Goal: Information Seeking & Learning: Learn about a topic

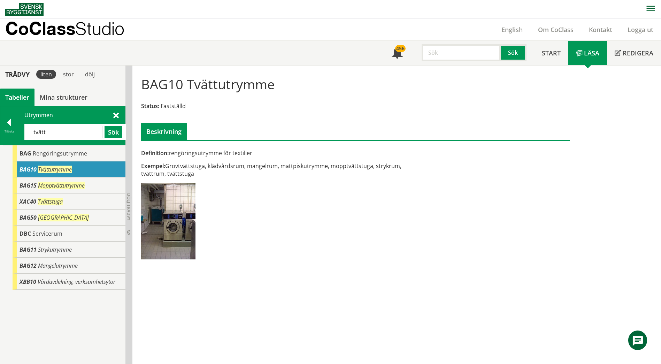
scroll to position [0, 0]
click at [86, 131] on input "tvätt" at bounding box center [65, 131] width 75 height 12
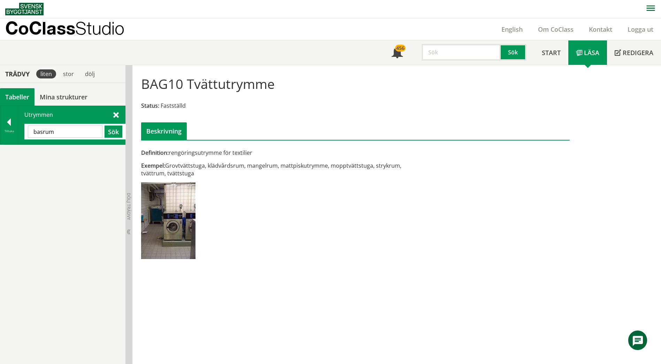
click at [87, 130] on input "basrum" at bounding box center [65, 131] width 75 height 12
click at [87, 129] on input "basrum" at bounding box center [65, 131] width 75 height 12
type input "undervisning"
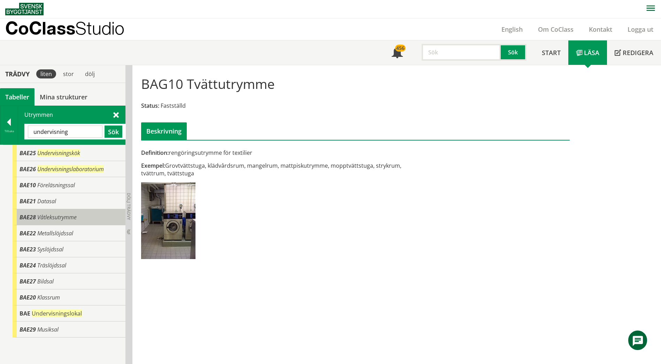
click at [70, 218] on span "Våtleksutrymme" at bounding box center [56, 217] width 39 height 8
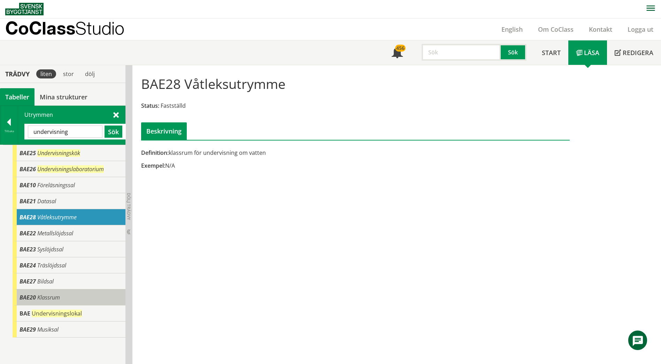
click at [64, 295] on div "BAE20 Klassrum" at bounding box center [69, 297] width 113 height 16
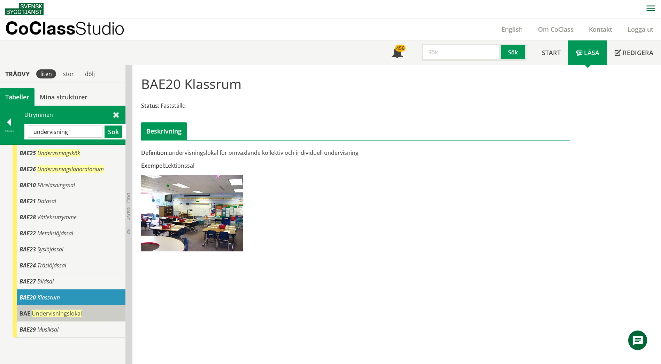
click at [64, 315] on span "Undervisningslokal" at bounding box center [57, 313] width 50 height 8
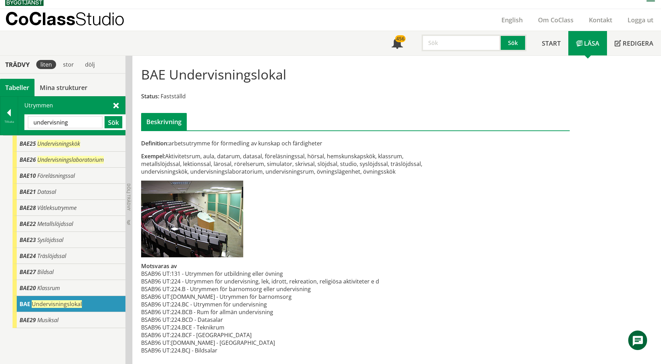
scroll to position [11, 0]
